Goal: Check status: Check status

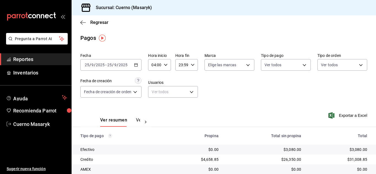
click at [161, 63] on input "04:00" at bounding box center [154, 64] width 13 height 11
click at [154, 107] on span "06" at bounding box center [154, 105] width 2 height 4
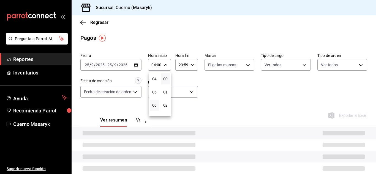
click at [224, 86] on div at bounding box center [188, 87] width 376 height 174
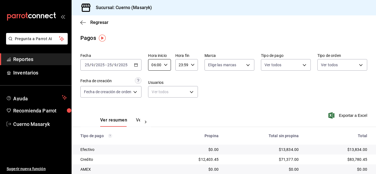
click at [215, 90] on div "Fecha [DATE] [DATE] - [DATE] [DATE] Hora inicio 06:00 Hora inicio Hora fin 23:5…" at bounding box center [223, 77] width 287 height 53
click at [156, 65] on input "06:00" at bounding box center [154, 64] width 13 height 11
click at [158, 94] on button "07" at bounding box center [154, 92] width 9 height 11
type input "07:00"
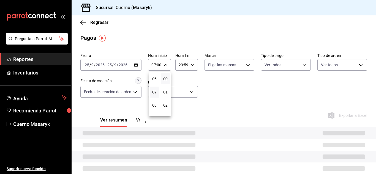
click at [216, 97] on div at bounding box center [188, 87] width 376 height 174
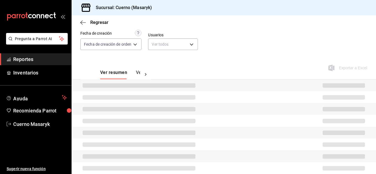
scroll to position [56, 0]
